Goal: Task Accomplishment & Management: Manage account settings

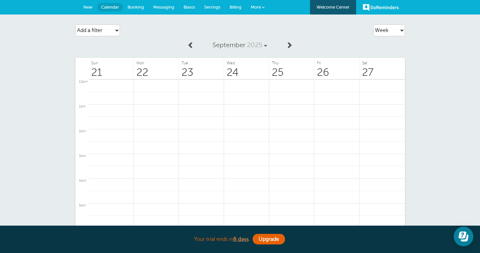
scroll to position [182, 0]
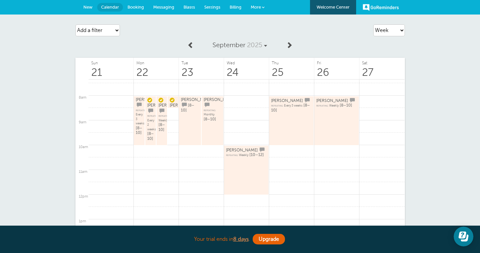
click at [214, 6] on span "Settings" at bounding box center [212, 7] width 16 height 5
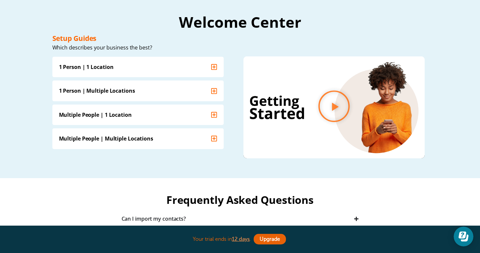
scroll to position [20, 0]
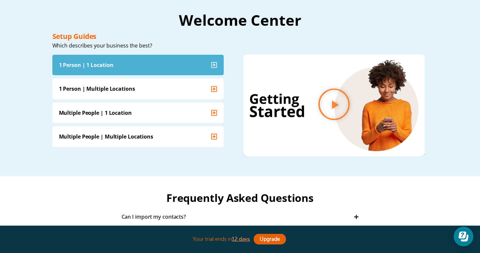
click at [213, 66] on icon "Accordion. Open links with Enter or Space, close with Escape, and navigate with…" at bounding box center [214, 65] width 6 height 7
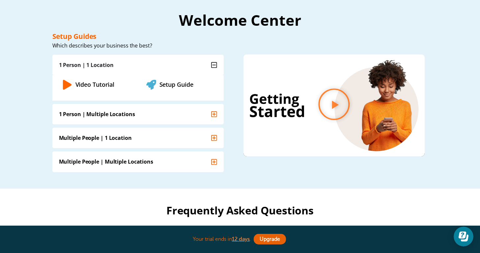
click at [94, 83] on link "Video Tutorial" at bounding box center [94, 84] width 39 height 8
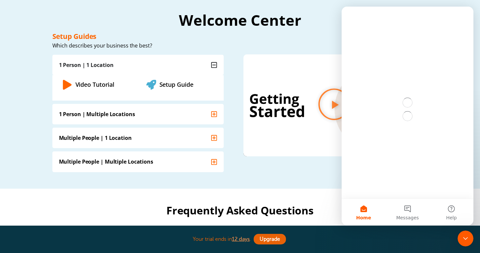
scroll to position [0, 0]
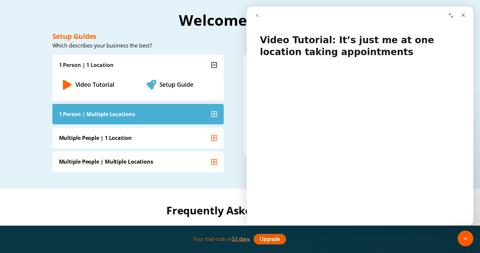
click at [162, 118] on summary "1 Person | Multiple Locations" at bounding box center [137, 114] width 171 height 20
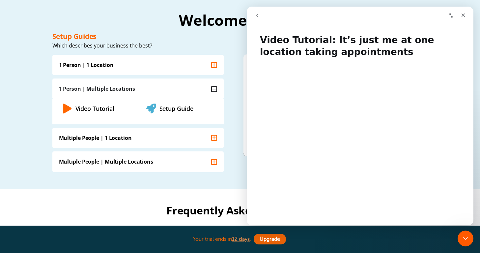
click at [66, 108] on icon "Video Tutorial" at bounding box center [67, 108] width 9 height 10
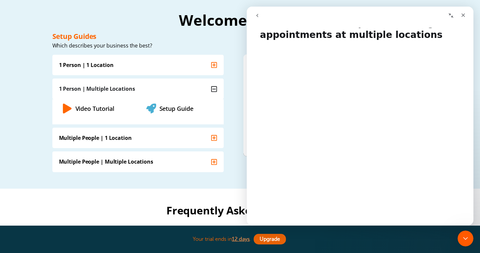
scroll to position [20, 0]
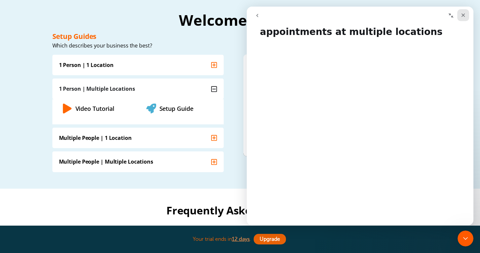
click at [464, 17] on icon "Close" at bounding box center [462, 15] width 5 height 5
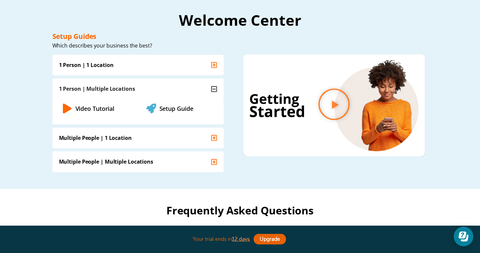
click at [206, 23] on h2 "Welcome Center" at bounding box center [239, 20] width 375 height 15
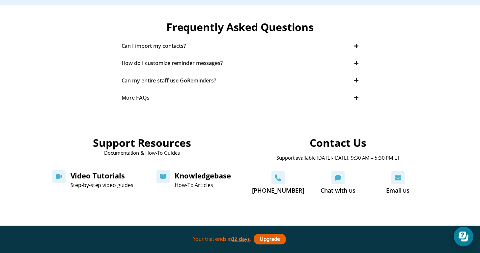
scroll to position [206, 0]
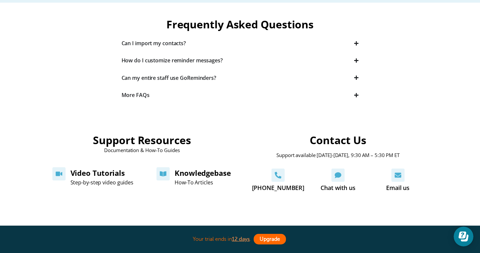
click at [268, 239] on link "Upgrade" at bounding box center [270, 239] width 32 height 11
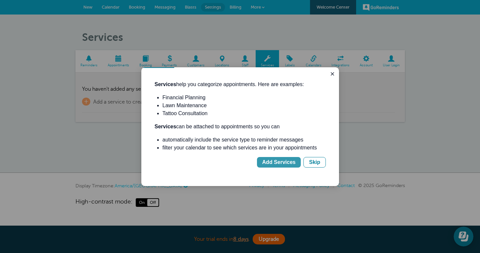
click at [285, 161] on div "Add Services" at bounding box center [278, 162] width 33 height 8
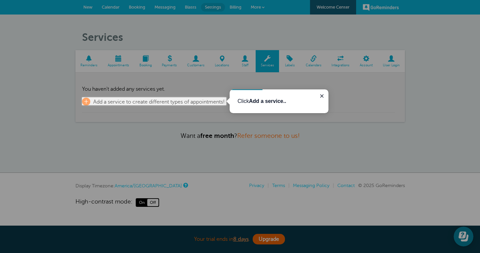
click at [259, 102] on b "Add a service.." at bounding box center [267, 101] width 37 height 6
click at [242, 102] on p "Click Add a service.." at bounding box center [278, 101] width 83 height 8
click at [88, 100] on span "+" at bounding box center [86, 101] width 8 height 8
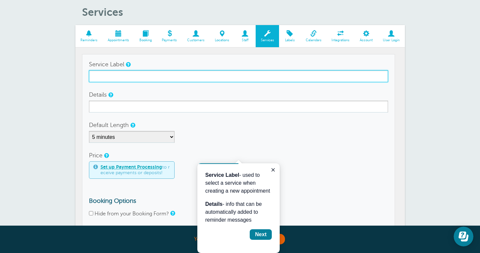
click at [130, 76] on input "Service Label" at bounding box center [238, 76] width 299 height 12
type input "Regular Clean"
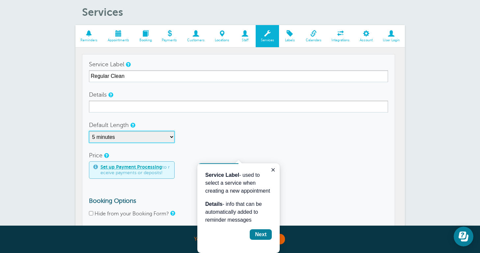
select select "90"
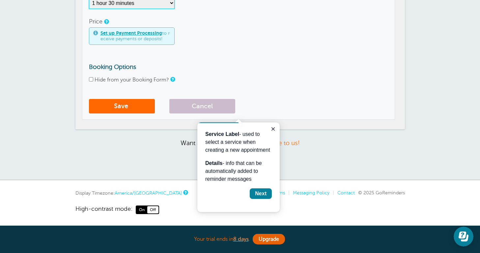
scroll to position [158, 0]
click at [128, 106] on span "submit" at bounding box center [129, 106] width 2 height 8
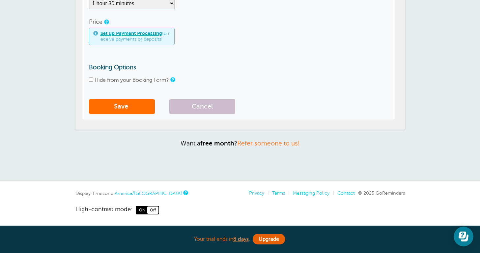
scroll to position [5, 0]
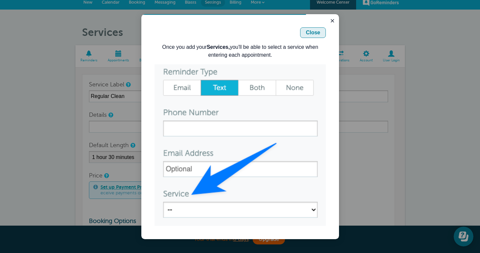
click at [312, 34] on div "Close" at bounding box center [313, 33] width 14 height 8
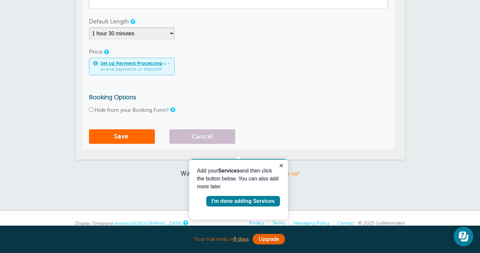
scroll to position [131, 0]
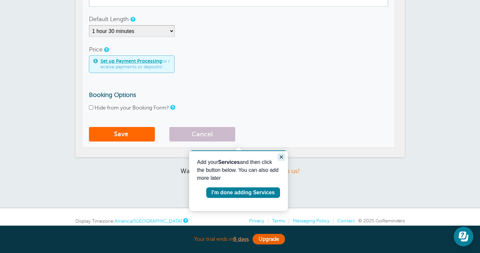
click at [280, 159] on icon "Close guide" at bounding box center [281, 156] width 5 height 5
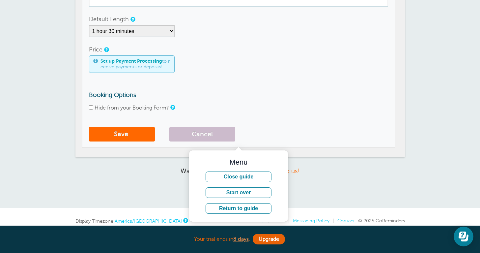
click at [328, 157] on div "Services Reminders Appointments Booking Payments Customers Locations Staff Serv…" at bounding box center [239, 37] width 329 height 274
click at [235, 175] on button "Close guide" at bounding box center [239, 176] width 66 height 11
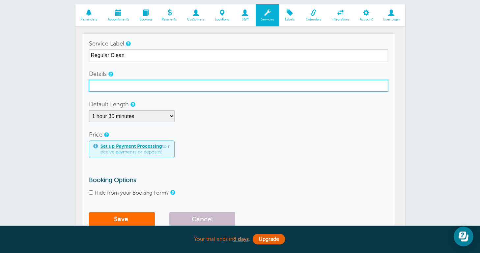
scroll to position [20, 0]
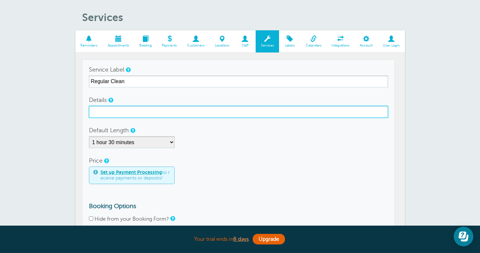
click at [200, 109] on input "Details" at bounding box center [238, 112] width 299 height 12
type input "Regular House Cleaning"
click at [122, 244] on button "Save" at bounding box center [122, 245] width 66 height 14
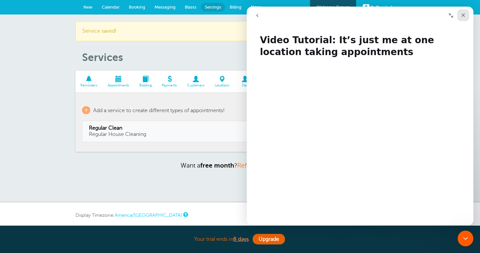
click at [463, 15] on icon "Close" at bounding box center [463, 16] width 4 height 4
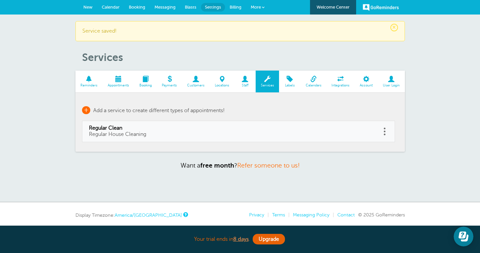
click at [87, 109] on span "+" at bounding box center [86, 110] width 8 height 8
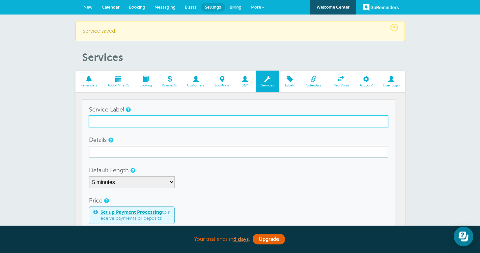
click at [103, 121] on input "Service Label" at bounding box center [238, 121] width 299 height 12
type input "Deep Clean"
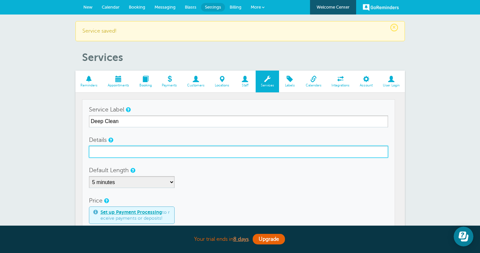
click at [103, 147] on input "Details" at bounding box center [238, 152] width 299 height 12
type input "House Deep Clean"
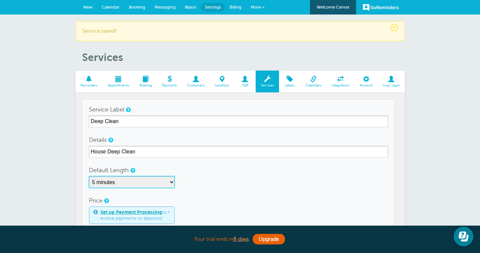
select select "120"
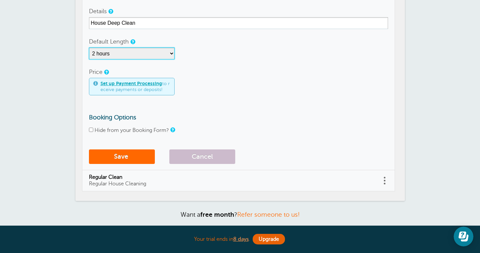
scroll to position [144, 0]
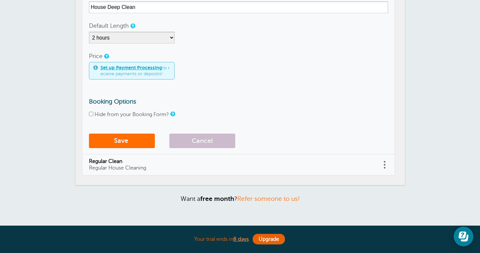
click at [120, 137] on button "Save" at bounding box center [122, 140] width 66 height 14
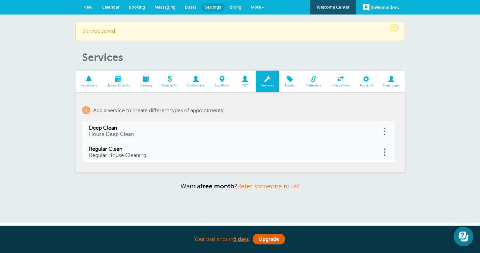
click at [242, 80] on span at bounding box center [244, 79] width 21 height 6
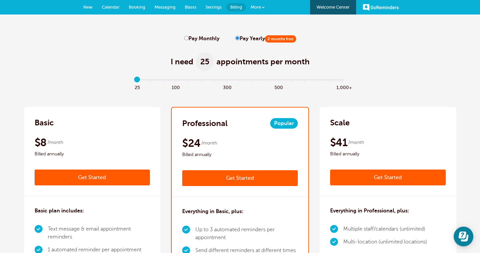
click at [246, 176] on link "Get Started" at bounding box center [240, 178] width 116 height 16
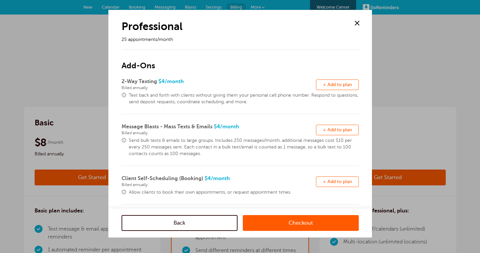
click at [333, 83] on span "+ Add to plan" at bounding box center [337, 84] width 29 height 5
click at [294, 224] on link "Checkout" at bounding box center [301, 223] width 116 height 16
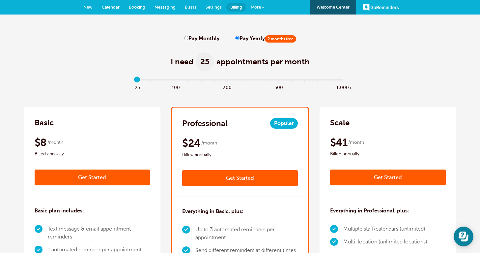
click at [202, 41] on label "Pay Monthly" at bounding box center [201, 39] width 35 height 6
click at [188, 40] on input "Pay Monthly" at bounding box center [186, 38] width 4 height 4
radio input "true"
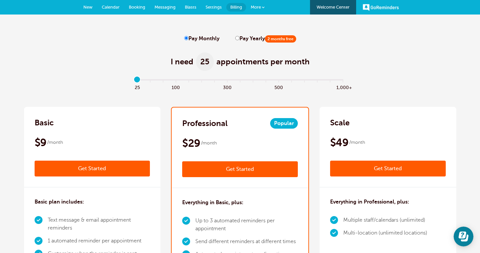
click at [242, 175] on link "Get Started" at bounding box center [240, 169] width 116 height 16
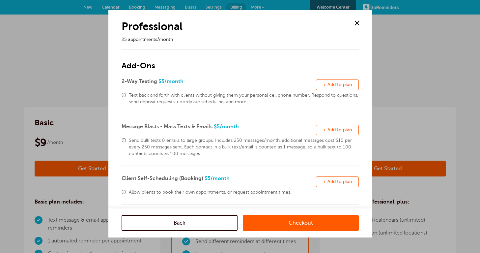
click at [345, 87] on button "Remove + Add to plan" at bounding box center [337, 84] width 43 height 11
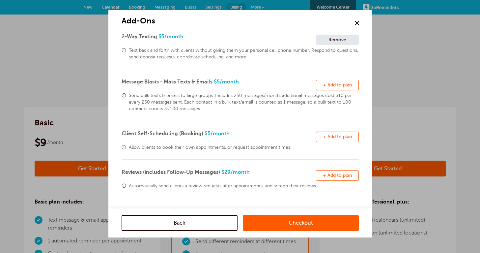
scroll to position [71, 0]
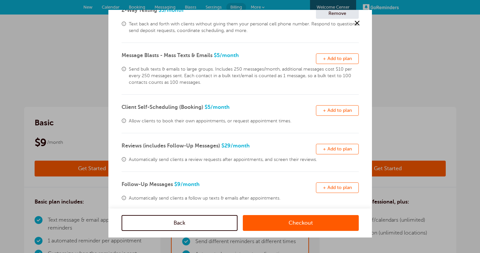
click at [292, 228] on link "Checkout" at bounding box center [301, 223] width 116 height 16
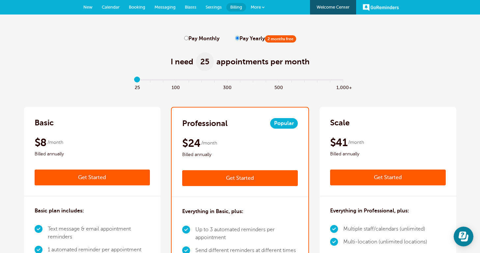
click at [187, 38] on input "Pay Monthly" at bounding box center [186, 38] width 4 height 4
radio input "true"
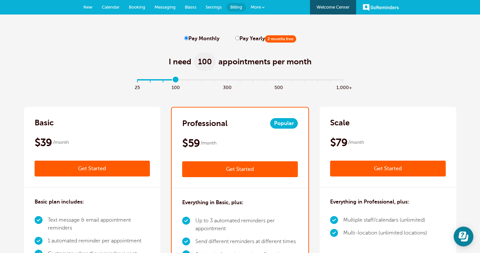
click at [176, 80] on input "range" at bounding box center [239, 80] width 213 height 1
click at [138, 80] on input "range" at bounding box center [239, 80] width 213 height 1
click at [176, 81] on input "range" at bounding box center [239, 80] width 213 height 1
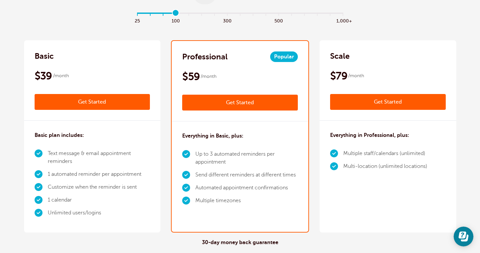
scroll to position [67, 0]
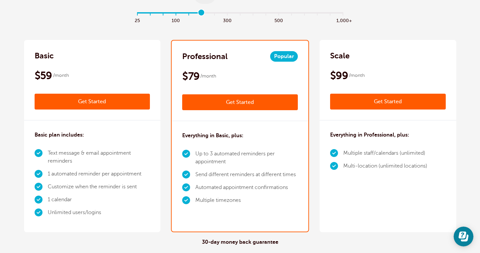
click at [201, 14] on input "range" at bounding box center [239, 14] width 213 height 1
click at [177, 14] on input "range" at bounding box center [239, 14] width 213 height 1
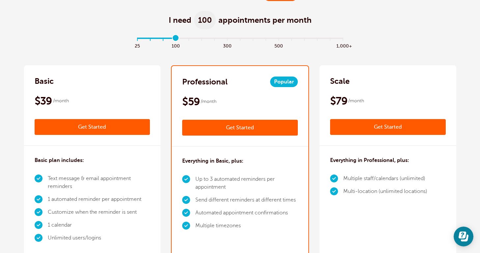
scroll to position [41, 0]
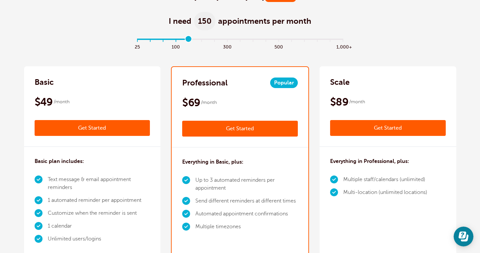
click at [190, 41] on input "range" at bounding box center [239, 40] width 213 height 1
click at [205, 41] on input "range" at bounding box center [239, 40] width 213 height 1
click at [223, 41] on input "range" at bounding box center [239, 40] width 213 height 1
type input "5"
click at [200, 40] on input "range" at bounding box center [239, 40] width 213 height 1
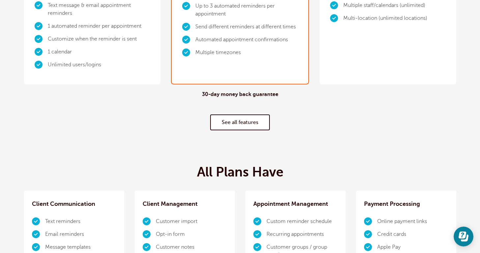
scroll to position [217, 0]
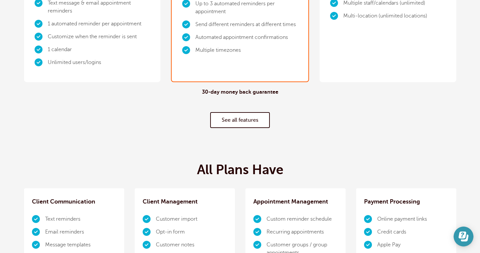
click at [465, 235] on icon "Open Learn | Contact Us" at bounding box center [462, 234] width 8 height 7
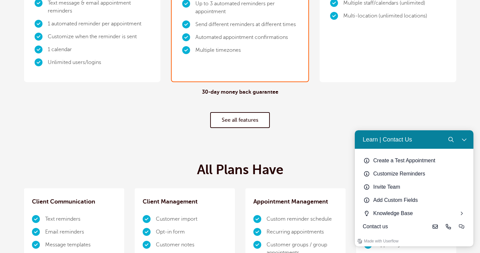
click at [401, 139] on div "Learn | Contact Us" at bounding box center [384, 139] width 55 height 8
click at [461, 226] on icon "Live-chat" at bounding box center [461, 226] width 5 height 5
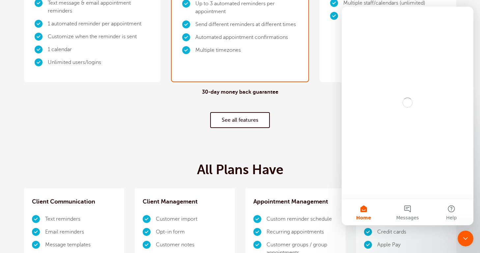
scroll to position [0, 0]
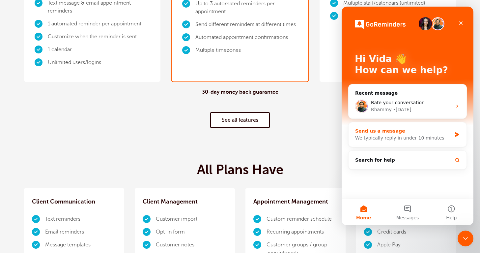
click at [419, 135] on div "We typically reply in under 10 minutes" at bounding box center [403, 137] width 97 height 7
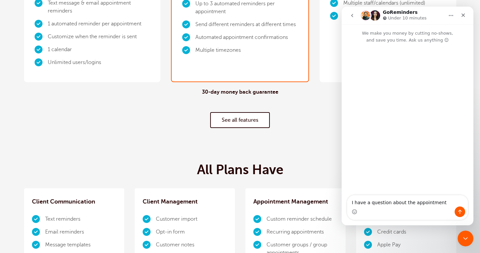
type textarea "I have a question about the appointments"
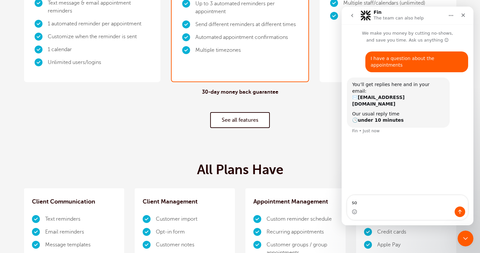
type textarea "s"
type textarea "do the appointments count per client or per appointment, if I have a reoccurrin…"
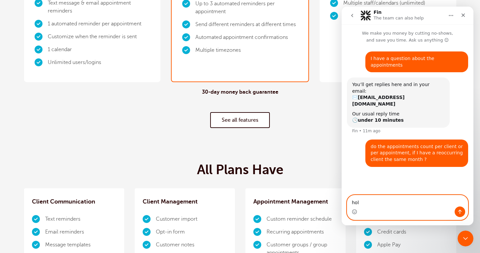
type textarea "hola"
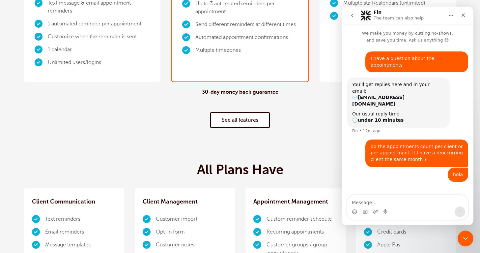
click at [163, 132] on div "30-day money back guarantee See all features" at bounding box center [240, 108] width 432 height 52
click at [177, 131] on div "30-day money back guarantee See all features" at bounding box center [240, 108] width 432 height 52
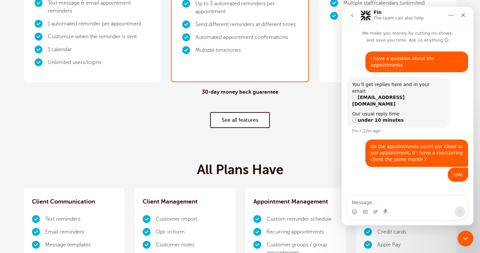
click at [239, 120] on link "See all features" at bounding box center [240, 120] width 60 height 16
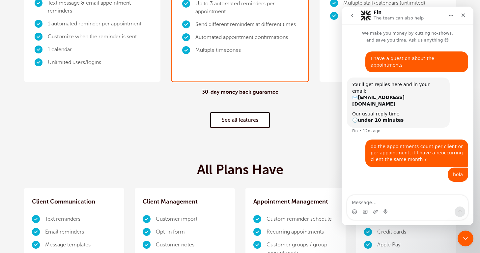
click at [239, 120] on link "See all features" at bounding box center [240, 120] width 60 height 16
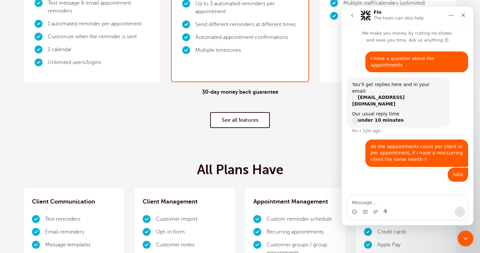
click at [239, 120] on link "See all features" at bounding box center [240, 120] width 60 height 16
click at [250, 117] on link "See all features" at bounding box center [240, 120] width 60 height 16
click at [255, 122] on link "See all features" at bounding box center [240, 120] width 60 height 16
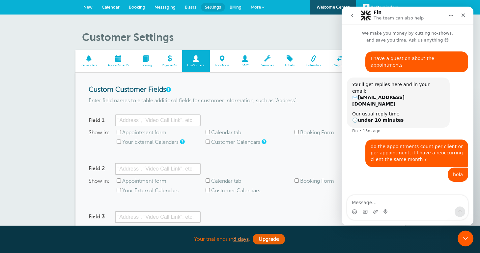
click at [167, 58] on span at bounding box center [169, 58] width 25 height 6
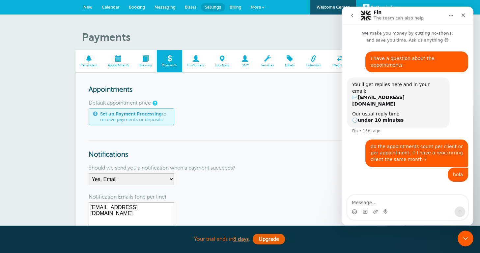
click at [146, 61] on span at bounding box center [145, 58] width 23 height 6
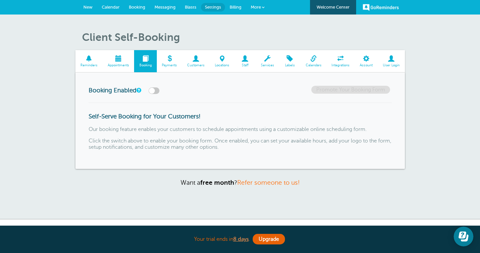
click at [93, 11] on link "New" at bounding box center [88, 7] width 18 height 14
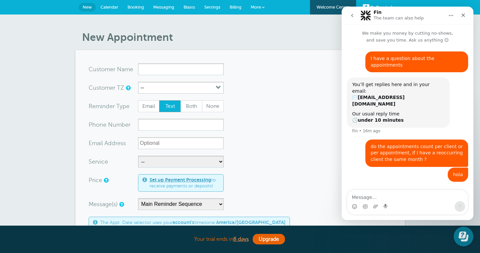
click at [324, 7] on link "Welcome Center" at bounding box center [333, 7] width 46 height 14
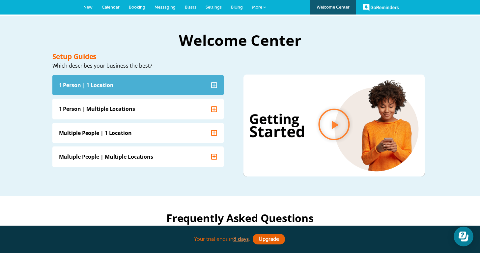
click at [143, 90] on summary "1 Person | 1 Location" at bounding box center [137, 84] width 171 height 20
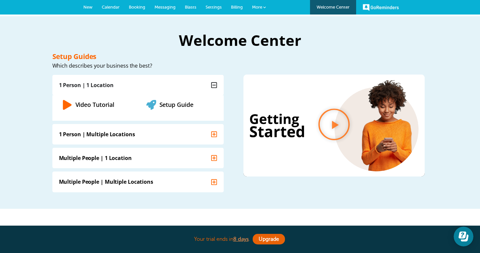
click at [88, 6] on span "New" at bounding box center [87, 7] width 9 height 5
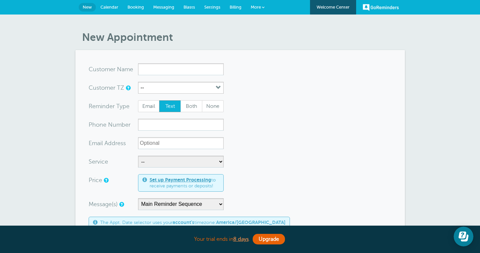
click at [259, 6] on span "More" at bounding box center [256, 7] width 10 height 5
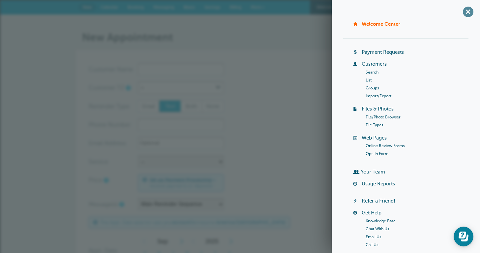
click at [471, 10] on span "+" at bounding box center [467, 11] width 15 height 15
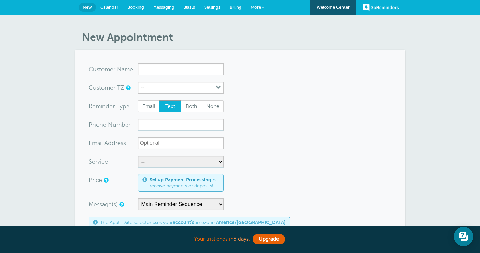
click at [235, 6] on span "Billing" at bounding box center [236, 7] width 12 height 5
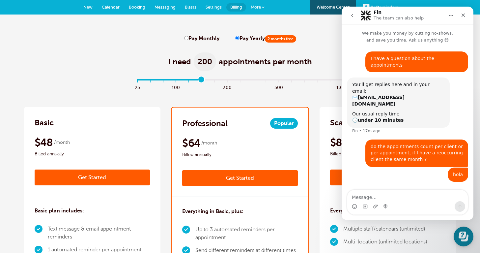
type input "5"
click at [201, 80] on input "range" at bounding box center [239, 80] width 213 height 1
click at [248, 180] on link "Get Started" at bounding box center [240, 178] width 116 height 16
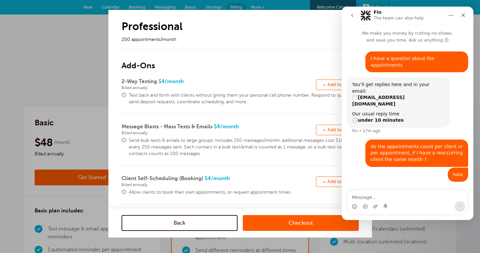
click at [324, 89] on button "Remove + Add to plan" at bounding box center [337, 84] width 43 height 11
click at [279, 223] on link "Checkout" at bounding box center [301, 223] width 116 height 16
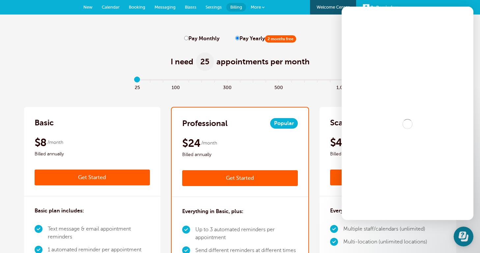
click at [188, 38] on label "Pay Monthly" at bounding box center [201, 39] width 35 height 6
click at [188, 38] on input "Pay Monthly" at bounding box center [186, 38] width 4 height 4
radio input "true"
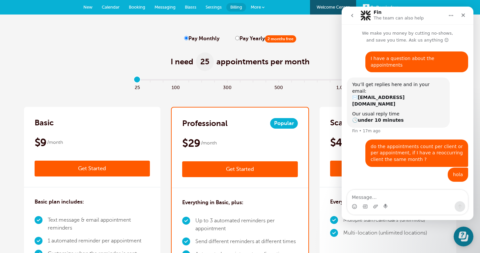
click at [257, 166] on link "Get Started" at bounding box center [240, 169] width 116 height 16
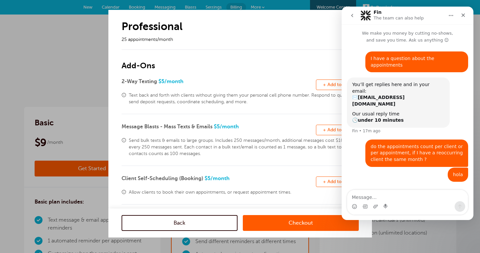
click at [214, 219] on link "Back" at bounding box center [180, 223] width 116 height 16
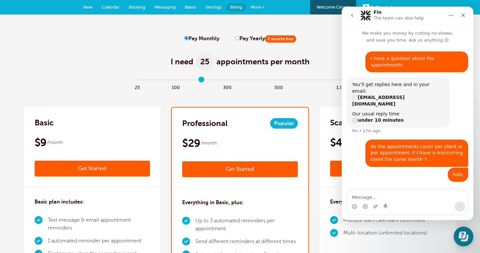
type input "5"
click at [202, 82] on input "range" at bounding box center [239, 80] width 213 height 1
